Goal: Obtain resource: Download file/media

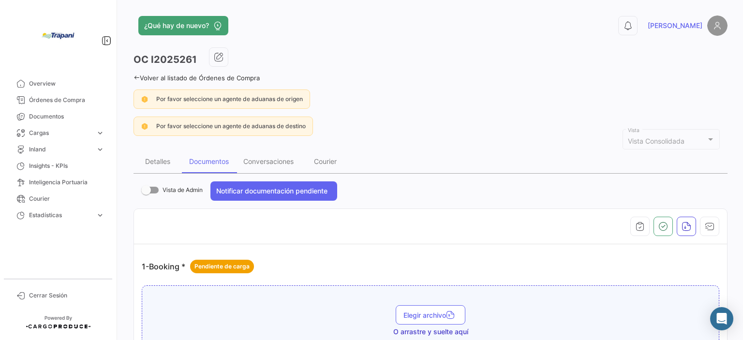
scroll to position [1210, 0]
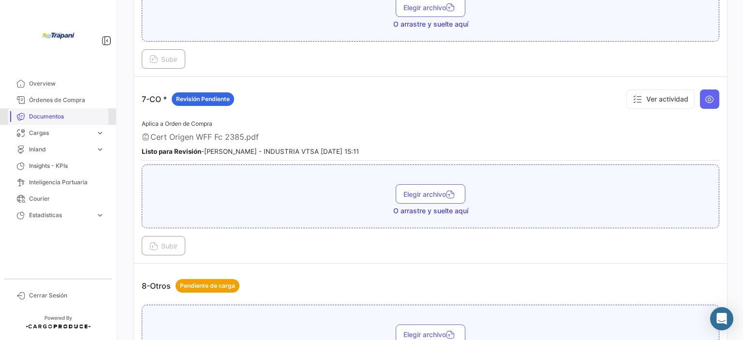
click at [52, 118] on span "Documentos" at bounding box center [66, 116] width 75 height 9
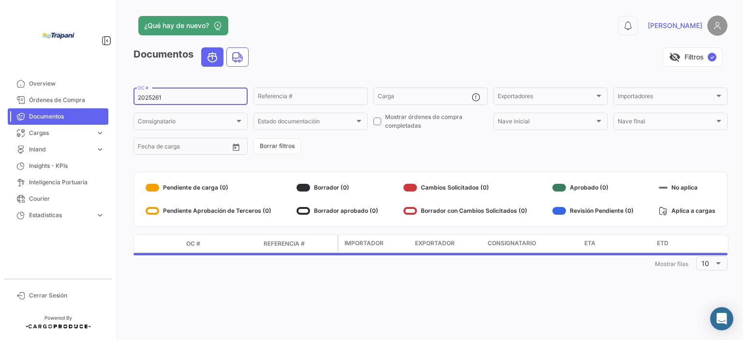
click at [171, 97] on input "2025261" at bounding box center [190, 97] width 105 height 7
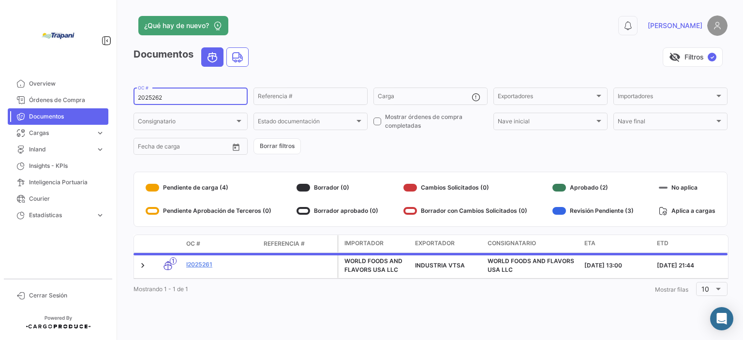
type input "2025262"
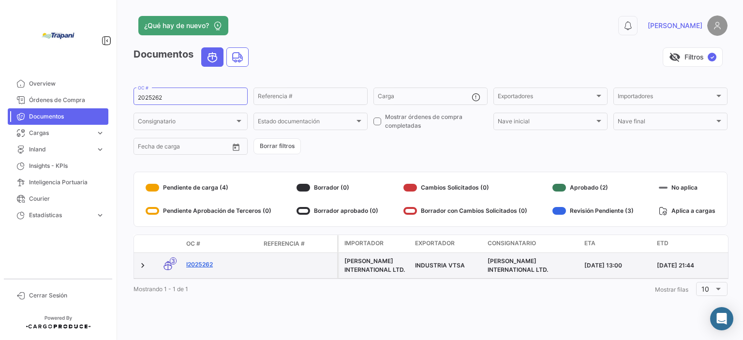
click at [200, 267] on link "I2025262" at bounding box center [221, 264] width 70 height 9
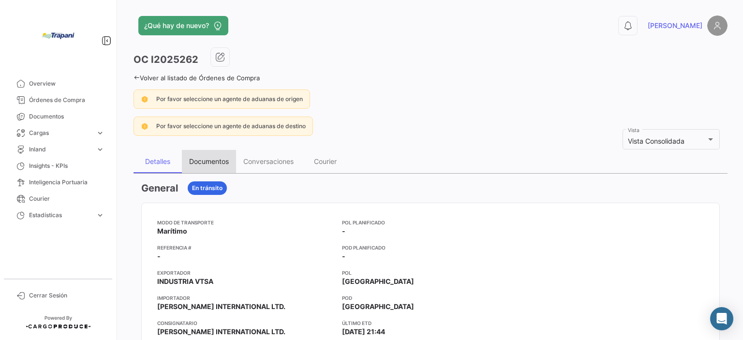
click at [219, 162] on div "Documentos" at bounding box center [209, 161] width 40 height 8
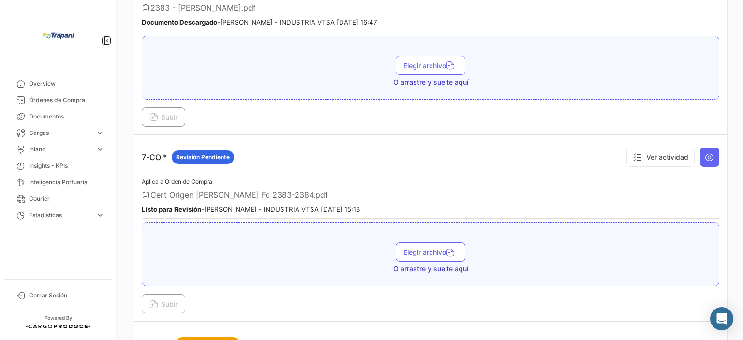
scroll to position [1161, 0]
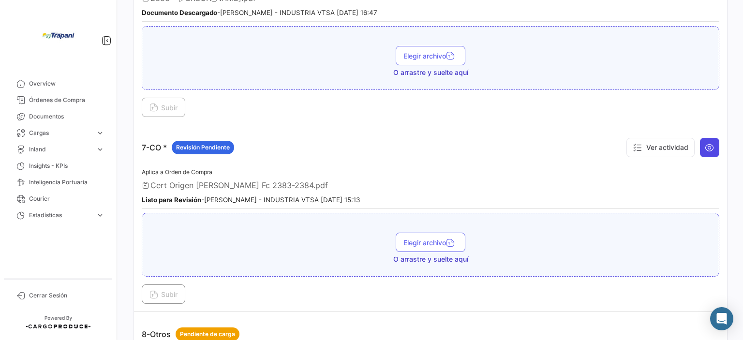
click at [705, 143] on icon at bounding box center [710, 148] width 10 height 10
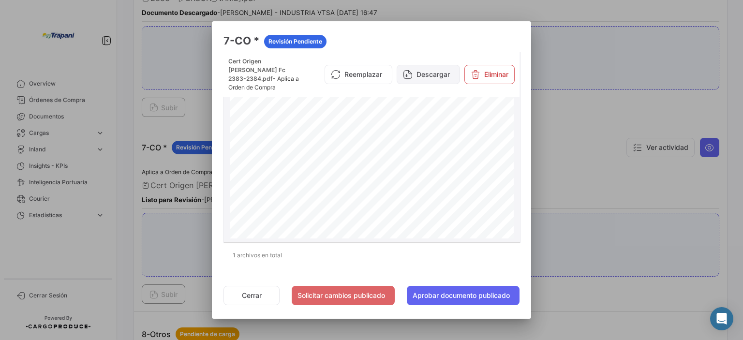
click at [433, 71] on button "Descargar" at bounding box center [428, 74] width 63 height 19
click at [609, 292] on div at bounding box center [371, 170] width 743 height 340
